Goal: Check status: Check status

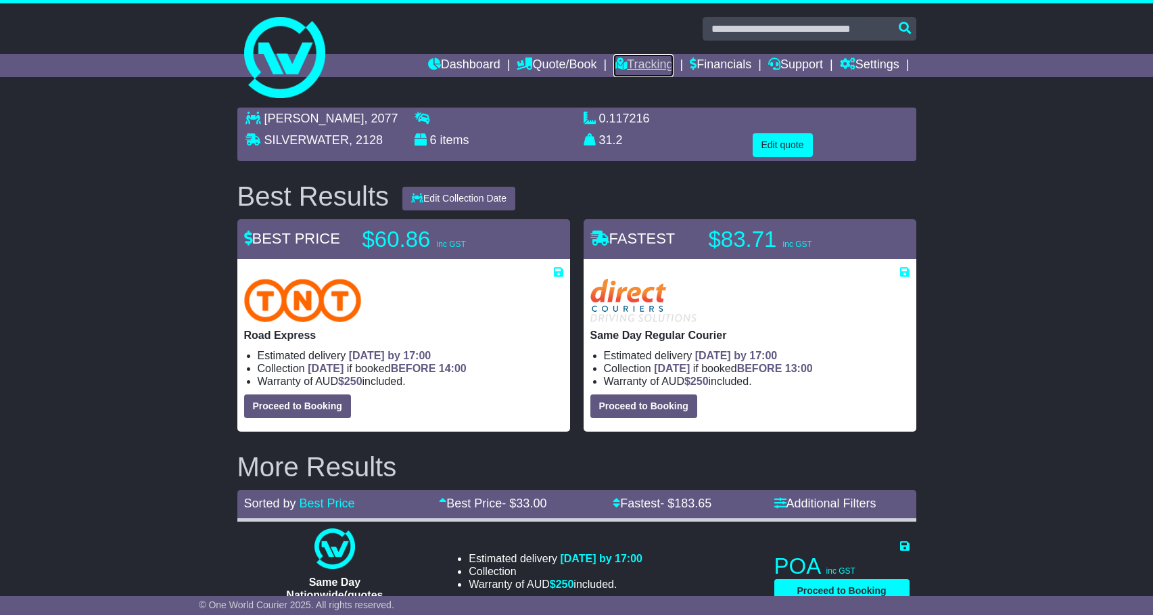
click at [630, 58] on link "Tracking" at bounding box center [644, 65] width 60 height 23
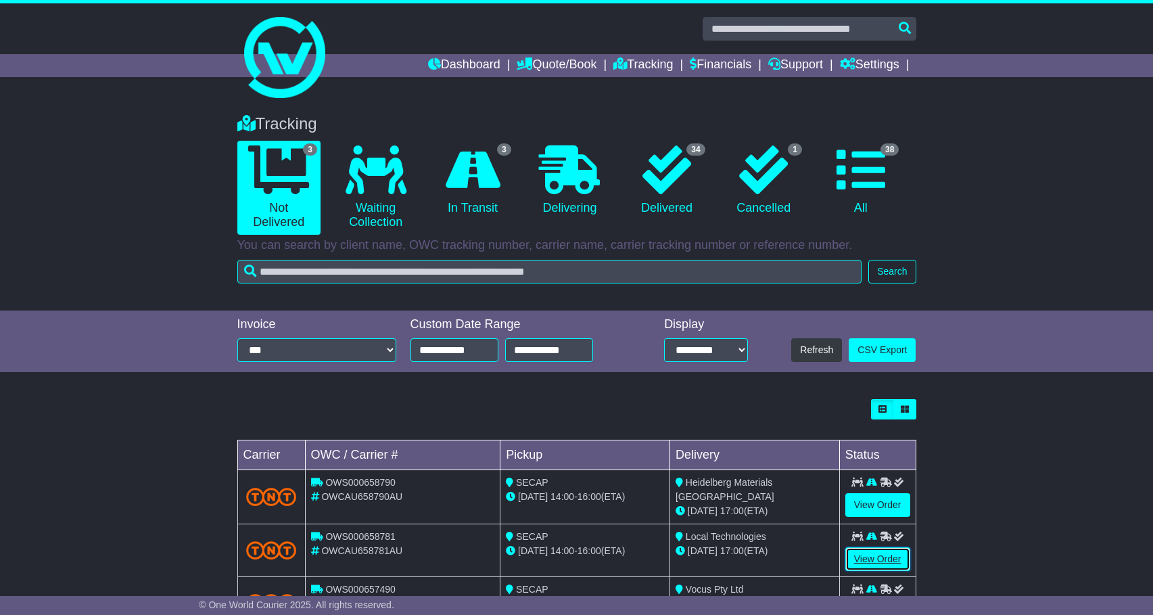
click at [867, 548] on link "View Order" at bounding box center [878, 559] width 65 height 24
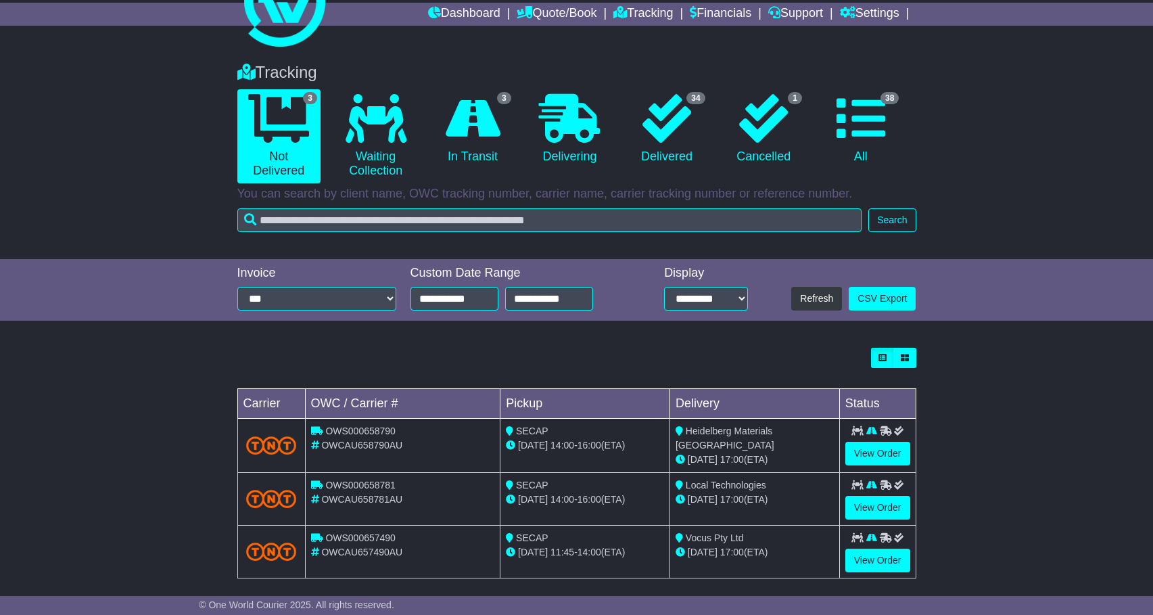
scroll to position [58, 0]
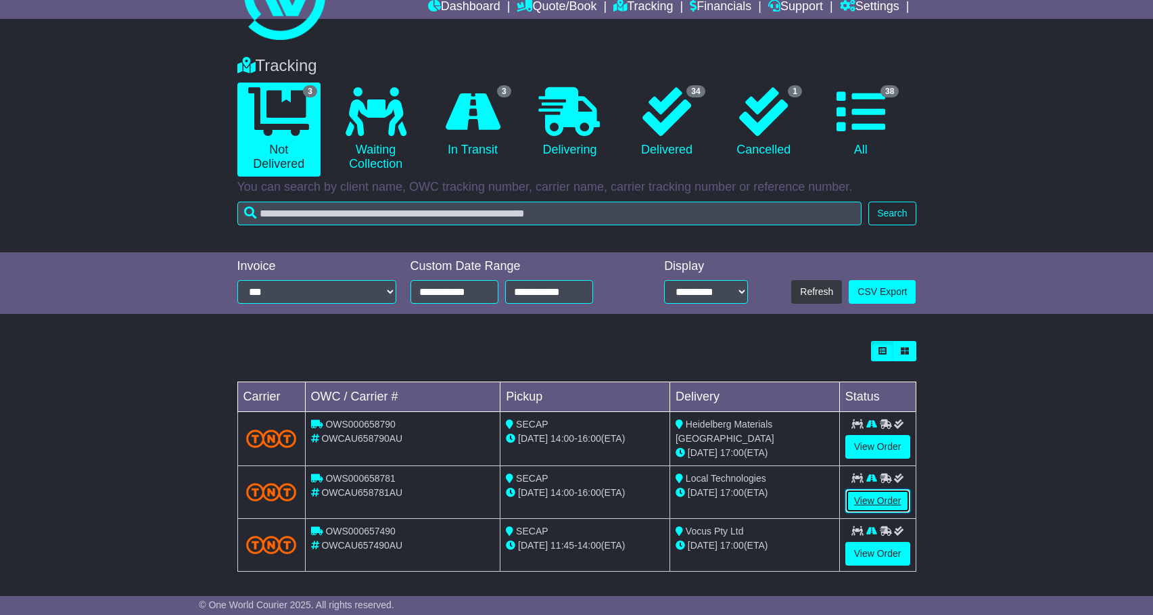
click at [881, 496] on link "View Order" at bounding box center [878, 501] width 65 height 24
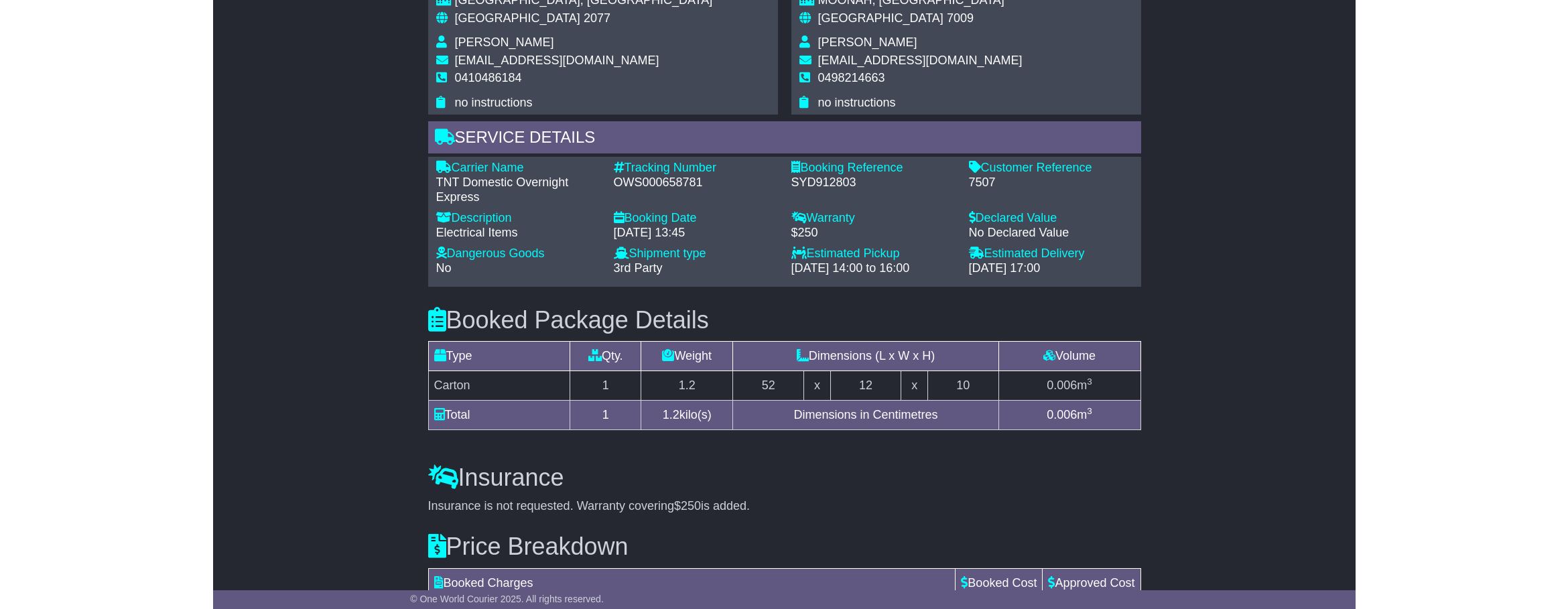
scroll to position [827, 0]
